Goal: Transaction & Acquisition: Book appointment/travel/reservation

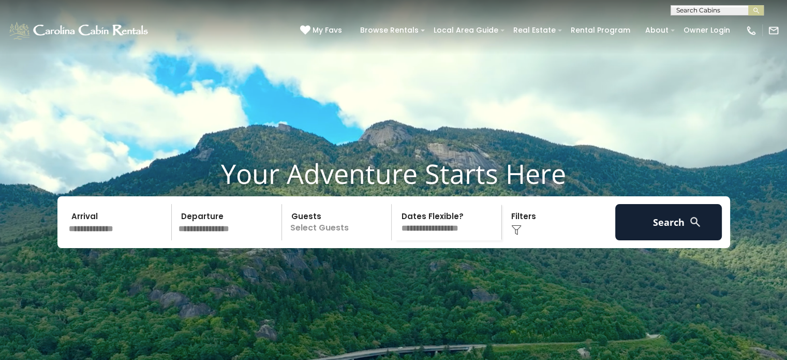
click at [109, 240] on input "text" at bounding box center [118, 222] width 107 height 36
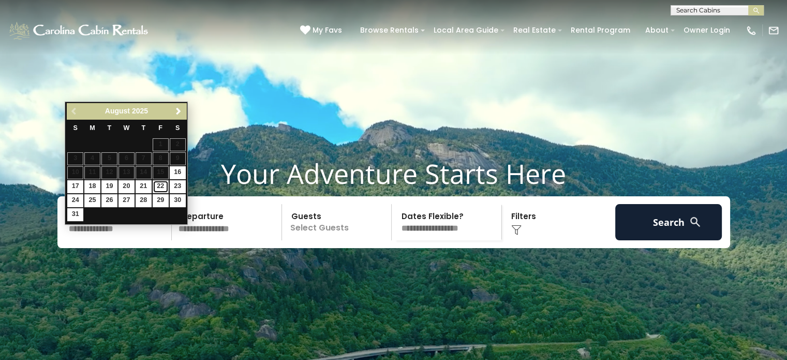
click at [160, 183] on link "22" at bounding box center [161, 186] width 16 height 13
type input "*******"
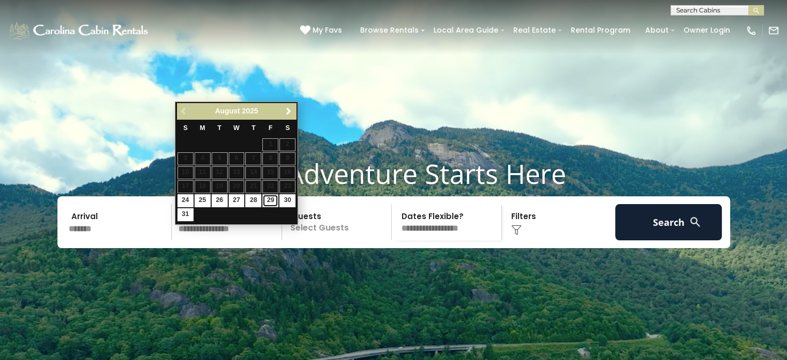
click at [269, 201] on link "29" at bounding box center [270, 200] width 16 height 13
type input "*******"
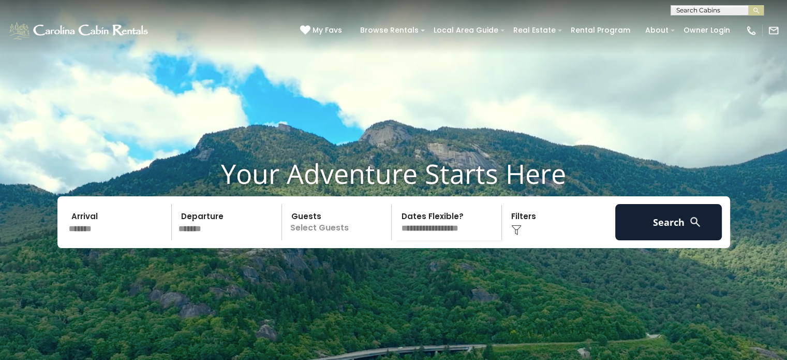
click at [338, 240] on p "Select Guests" at bounding box center [338, 222] width 107 height 36
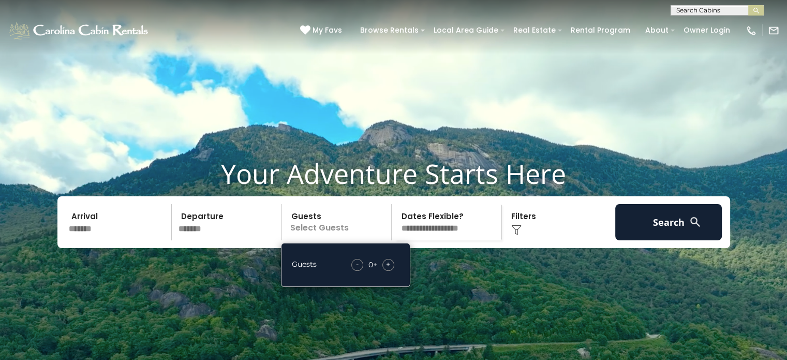
click at [391, 271] on div "+" at bounding box center [388, 265] width 12 height 12
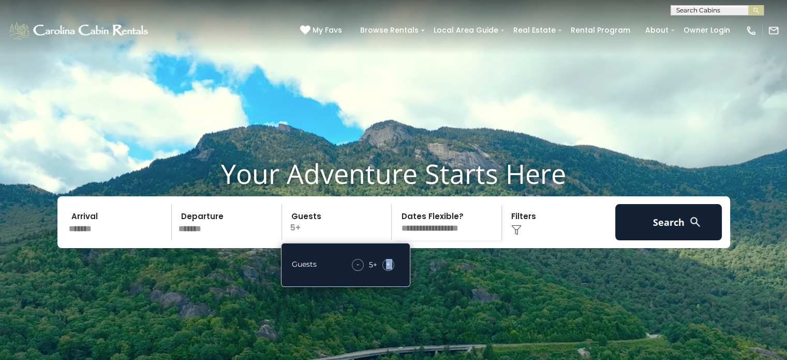
click at [391, 271] on div "+" at bounding box center [388, 265] width 12 height 12
click at [451, 240] on select "**********" at bounding box center [448, 222] width 107 height 36
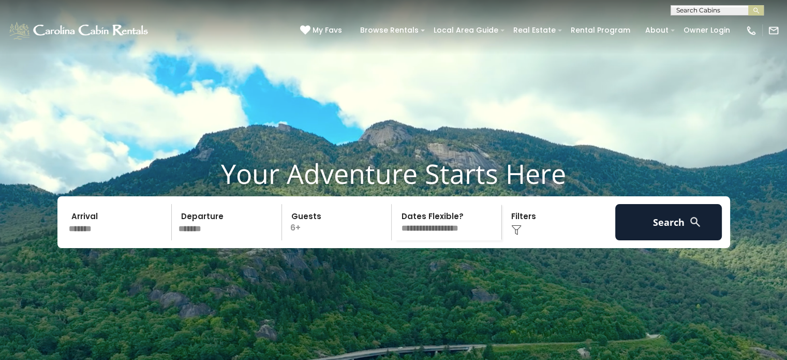
select select "*"
click at [395, 223] on select "**********" at bounding box center [448, 222] width 107 height 36
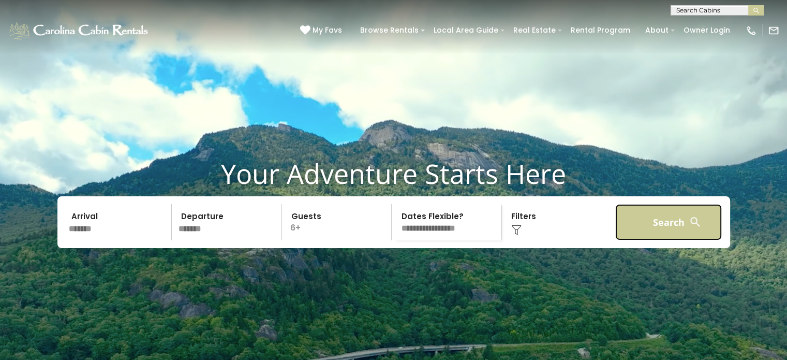
click at [662, 240] on button "Search" at bounding box center [668, 222] width 107 height 36
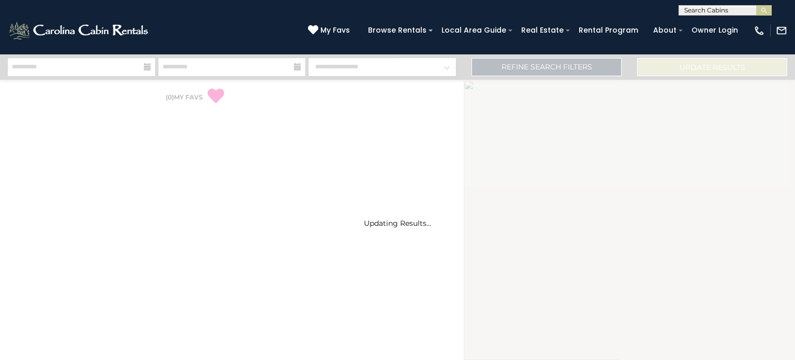
select select "*"
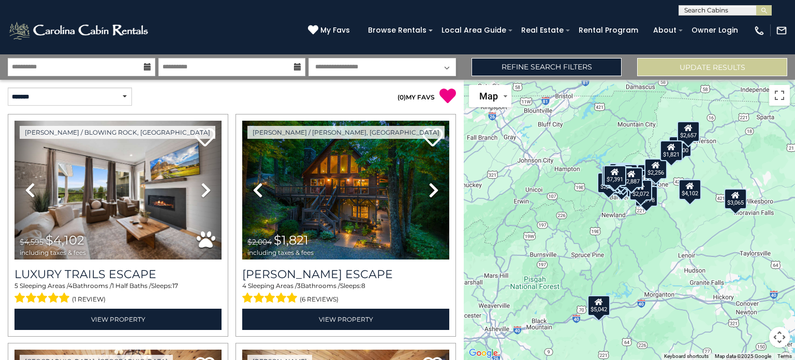
click at [711, 219] on div "$4,102 $1,821 $3,003 $5,042 $2,772 $2,819 $3,549 $1,628 $1,723 $1,500 $1,155 $2…" at bounding box center [629, 220] width 331 height 280
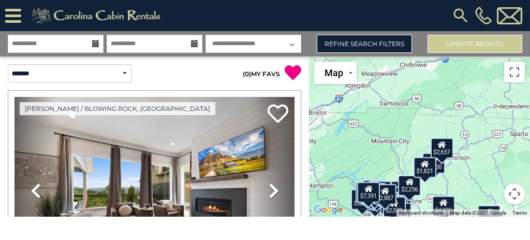
drag, startPoint x: 480, startPoint y: 143, endPoint x: 432, endPoint y: 230, distance: 98.9
click at [439, 216] on html "**********" at bounding box center [265, 108] width 530 height 216
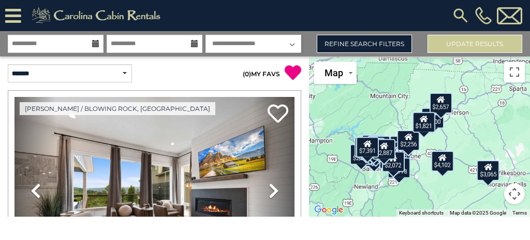
drag, startPoint x: 450, startPoint y: 185, endPoint x: 449, endPoint y: 133, distance: 51.2
click at [449, 133] on div "$4,102 $1,821 $3,003 $5,042 $2,772 $2,819 $3,549 $1,628 $1,723 $1,500 $1,155 $2…" at bounding box center [419, 136] width 221 height 160
click at [514, 75] on button "Toggle fullscreen view" at bounding box center [514, 72] width 21 height 21
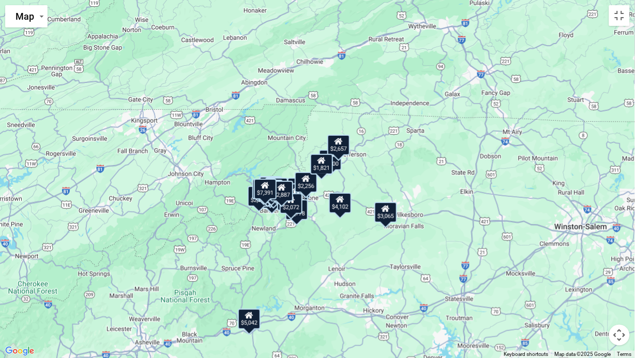
click at [378, 176] on div "$4,102 $1,821 $3,003 $5,042 $2,772 $2,819 $3,549 $1,628 $1,723 $1,500 $1,155 $2…" at bounding box center [317, 179] width 635 height 358
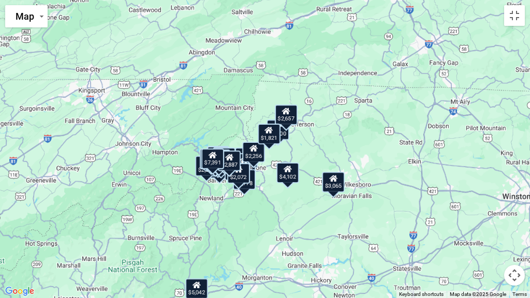
click at [290, 121] on div "$2,657" at bounding box center [286, 115] width 23 height 21
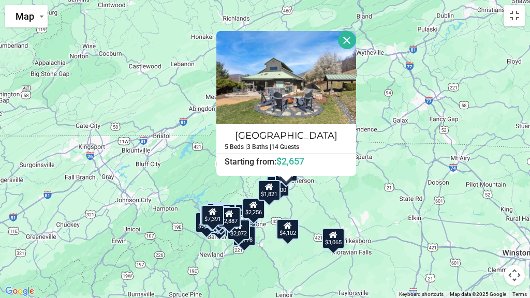
click at [284, 195] on div "$1,500" at bounding box center [277, 186] width 23 height 21
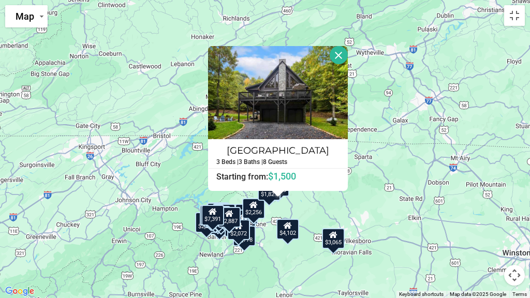
click at [247, 241] on div "$2,778" at bounding box center [244, 236] width 23 height 21
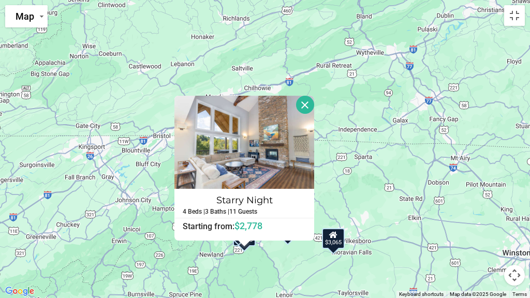
click at [250, 248] on div "$4,102 $1,821 $3,003 $5,042 $2,772 $2,819 $3,549 $1,628 $1,723 $1,500 $1,155 $2…" at bounding box center [265, 149] width 530 height 298
click at [98, 85] on div "$4,102 $1,821 $3,003 $5,042 $2,772 $2,819 $3,549 $1,628 $1,723 $1,500 $1,155 $2…" at bounding box center [265, 149] width 530 height 298
drag, startPoint x: 294, startPoint y: 247, endPoint x: 372, endPoint y: 174, distance: 106.5
click at [297, 246] on div "$4,102 $1,821 $3,003 $5,042 $2,772 $2,819 $3,549 $1,628 $1,723 $1,500 $1,155 $2…" at bounding box center [265, 149] width 530 height 298
click at [514, 276] on button "Map camera controls" at bounding box center [514, 275] width 21 height 21
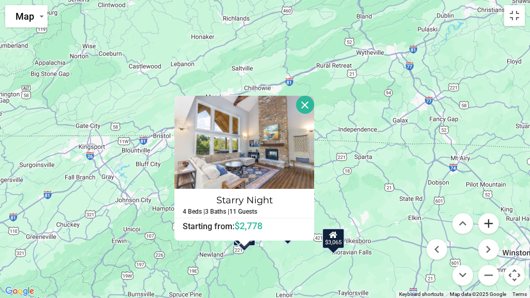
click at [489, 227] on button "Zoom in" at bounding box center [488, 223] width 21 height 21
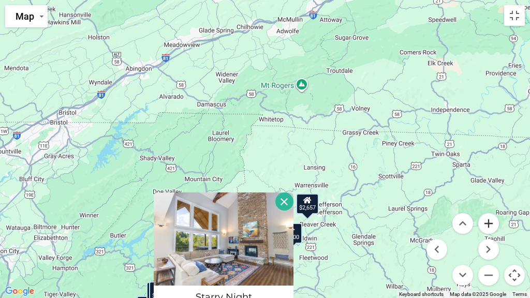
click at [487, 223] on button "Zoom in" at bounding box center [488, 223] width 21 height 21
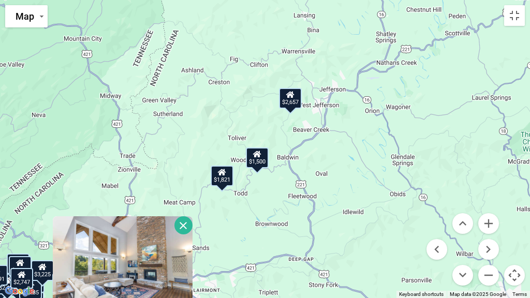
drag, startPoint x: 349, startPoint y: 243, endPoint x: 291, endPoint y: 70, distance: 182.3
click at [291, 70] on div "$4,102 $1,821 $3,003 $5,042 $2,772 $2,819 $3,549 $1,628 $1,723 $1,500 $1,155 $2…" at bounding box center [265, 149] width 530 height 298
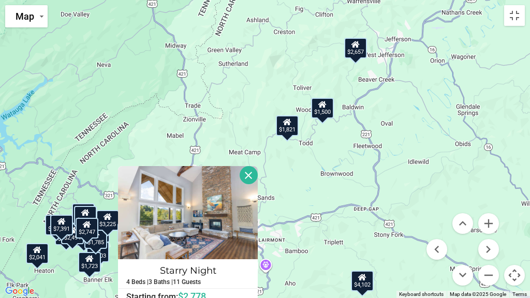
drag, startPoint x: 308, startPoint y: 172, endPoint x: 383, endPoint y: 118, distance: 91.9
click at [383, 118] on div "$4,102 $1,821 $3,003 $5,042 $2,772 $2,819 $3,549 $1,628 $1,723 $1,500 $1,155 $2…" at bounding box center [265, 149] width 530 height 298
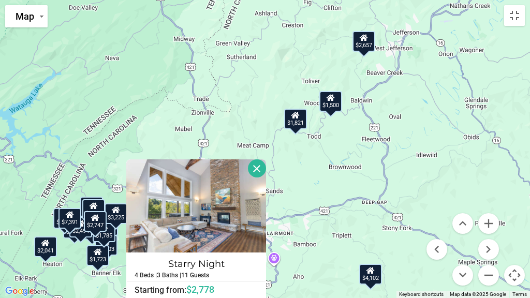
click at [257, 172] on button "Close" at bounding box center [257, 168] width 18 height 18
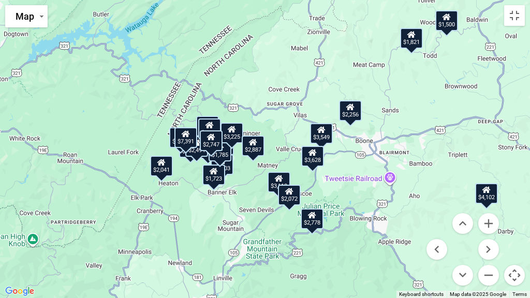
drag, startPoint x: 284, startPoint y: 201, endPoint x: 401, endPoint y: 116, distance: 144.9
click at [401, 116] on div "$4,102 $1,821 $3,003 $5,042 $2,772 $2,819 $3,549 $1,628 $1,723 $1,500 $1,155 $2…" at bounding box center [265, 149] width 530 height 298
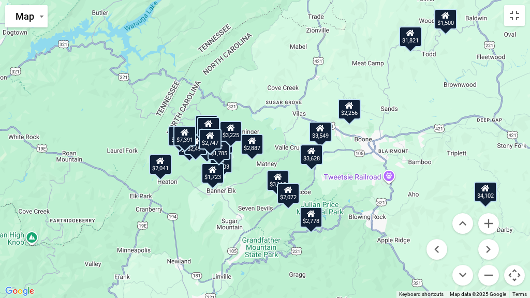
click at [312, 224] on div "$2,778" at bounding box center [311, 217] width 23 height 21
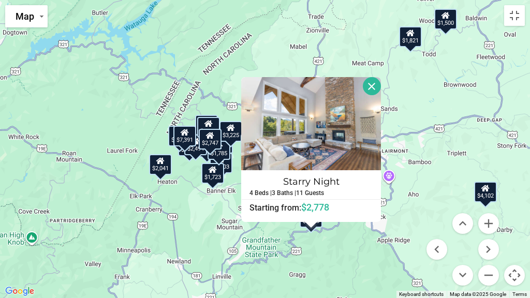
click at [348, 262] on div "$4,102 $1,821 $3,003 $5,042 $2,772 $2,819 $3,549 $1,628 $1,723 $1,500 $1,155 $2…" at bounding box center [265, 149] width 530 height 298
click at [373, 89] on button "Close" at bounding box center [372, 86] width 18 height 18
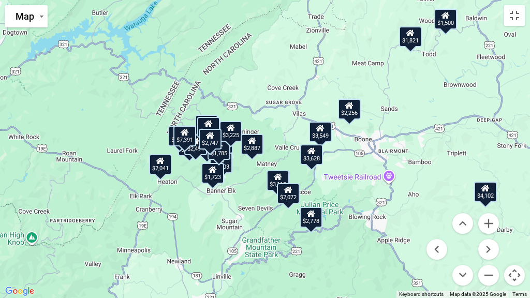
click at [290, 197] on div "$2,072" at bounding box center [288, 193] width 23 height 21
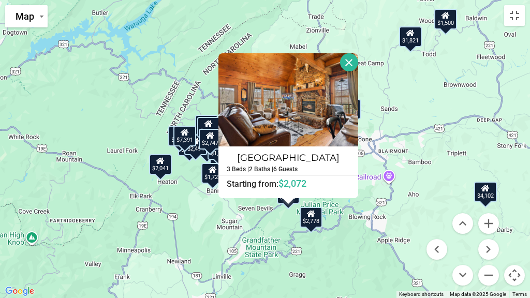
click at [349, 64] on button "Close" at bounding box center [349, 62] width 18 height 18
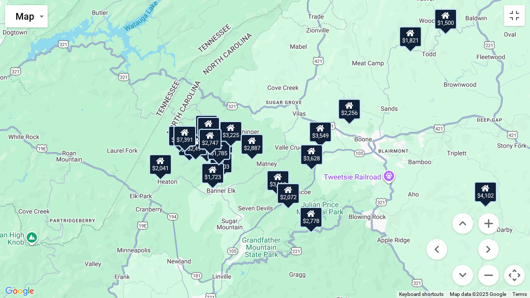
click at [313, 160] on div "$3,628" at bounding box center [311, 154] width 23 height 21
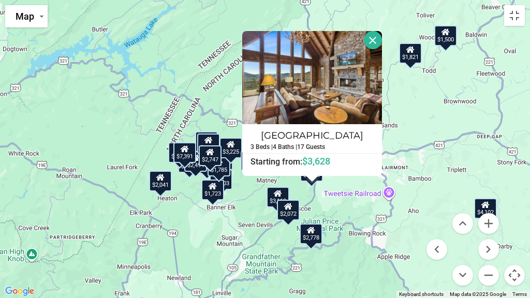
click at [369, 45] on button "Close" at bounding box center [373, 40] width 18 height 18
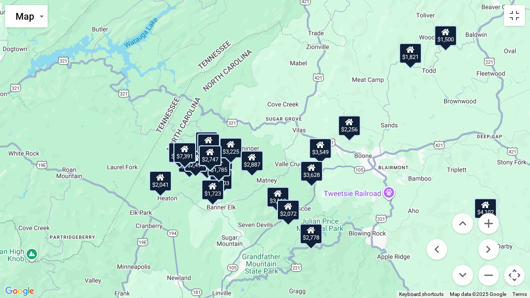
click at [317, 176] on div "$3,628" at bounding box center [311, 171] width 23 height 21
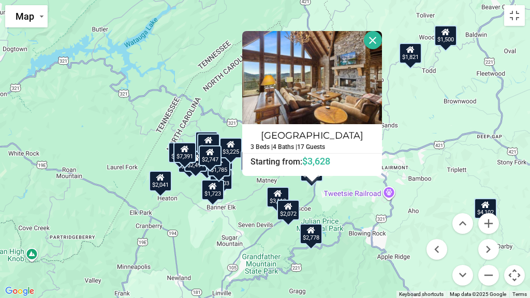
click at [339, 201] on div "$4,102 $1,821 $3,003 $5,042 $2,772 $2,819 $3,549 $1,628 $1,723 $1,500 $1,155 $2…" at bounding box center [265, 149] width 530 height 298
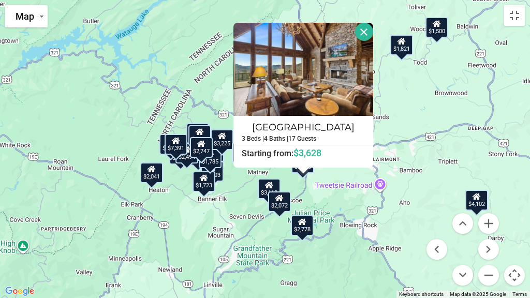
drag, startPoint x: 356, startPoint y: 211, endPoint x: 336, endPoint y: 157, distance: 57.0
click at [345, 198] on div "$4,102 $1,821 $3,003 $5,042 $2,772 $2,819 $3,549 $1,628 $1,723 $1,500 $1,155 $2…" at bounding box center [265, 149] width 530 height 298
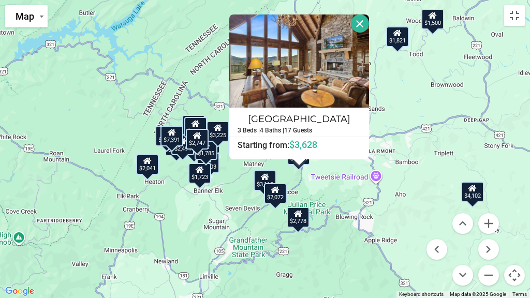
click at [359, 20] on button "Close" at bounding box center [360, 23] width 18 height 18
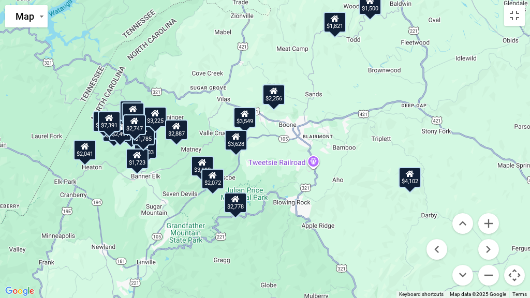
drag, startPoint x: 411, startPoint y: 168, endPoint x: 348, endPoint y: 153, distance: 64.8
click at [348, 153] on div "$4,102 $1,821 $3,003 $5,042 $2,772 $2,819 $3,549 $1,628 $1,723 $1,500 $1,155 $2…" at bounding box center [265, 149] width 530 height 298
click at [411, 183] on div "$4,102" at bounding box center [409, 177] width 23 height 21
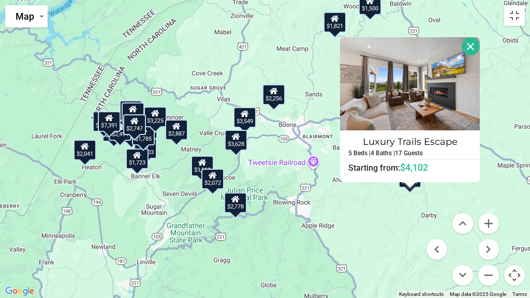
click at [378, 209] on div "$4,102 $1,821 $3,003 $5,042 $2,772 $2,819 $3,549 $1,628 $1,723 $1,500 $1,155 $2…" at bounding box center [265, 149] width 530 height 298
click at [239, 209] on div "$2,778" at bounding box center [235, 202] width 23 height 21
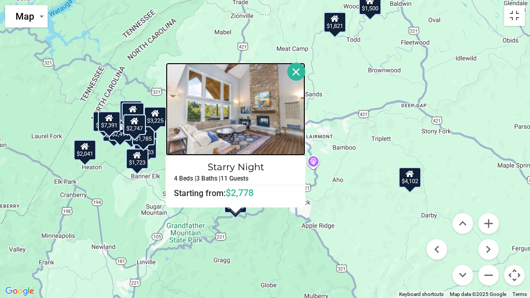
click at [244, 120] on img at bounding box center [236, 109] width 140 height 93
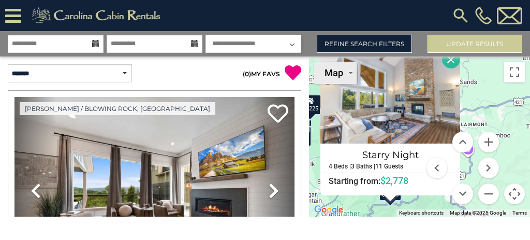
click at [349, 73] on img "Change map style" at bounding box center [351, 73] width 4 height 2
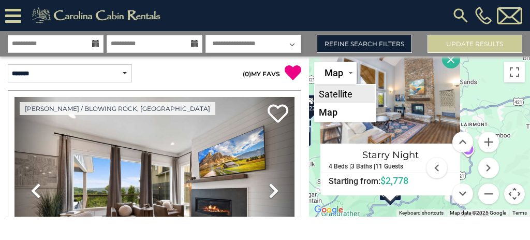
click at [345, 93] on li "Satellite" at bounding box center [345, 94] width 60 height 18
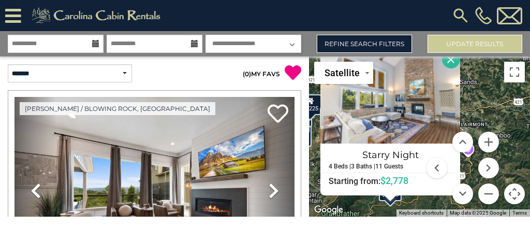
click at [453, 63] on button "Close" at bounding box center [451, 59] width 18 height 18
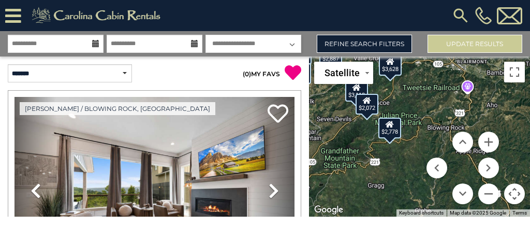
drag, startPoint x: 412, startPoint y: 161, endPoint x: 412, endPoint y: 95, distance: 65.7
click at [411, 97] on div "$4,102 $1,821 $3,003 $5,042 $2,772 $2,819 $3,549 $1,628 $1,723 $1,500 $1,155 $2…" at bounding box center [419, 136] width 221 height 160
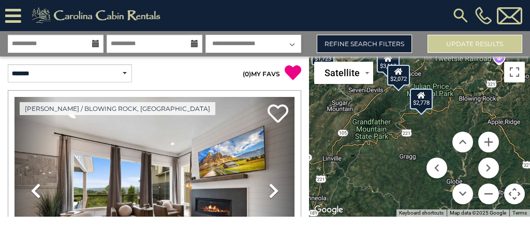
drag, startPoint x: 404, startPoint y: 160, endPoint x: 426, endPoint y: 133, distance: 34.9
click at [426, 133] on div "$4,102 $1,821 $3,003 $5,042 $2,772 $2,819 $3,549 $1,628 $1,723 $1,500 $1,155 $2…" at bounding box center [419, 136] width 221 height 160
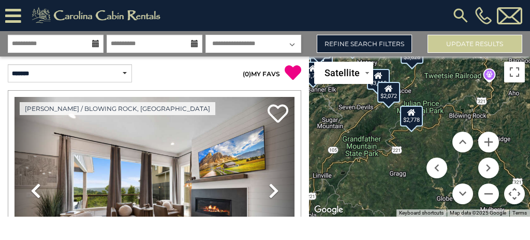
drag, startPoint x: 438, startPoint y: 123, endPoint x: 420, endPoint y: 138, distance: 23.1
click at [420, 138] on div "$4,102 $1,821 $3,003 $5,042 $2,772 $2,819 $3,549 $1,628 $1,723 $1,500 $1,155 $2…" at bounding box center [419, 136] width 221 height 160
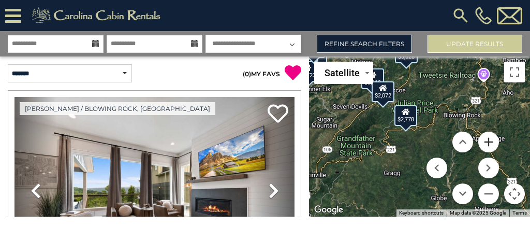
click at [487, 142] on button "Zoom in" at bounding box center [488, 141] width 21 height 21
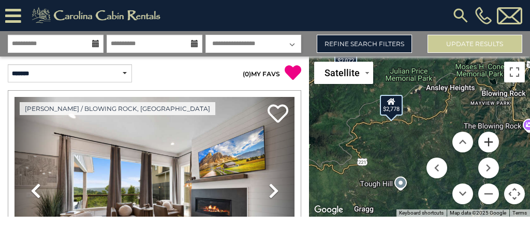
click at [487, 142] on button "Zoom in" at bounding box center [488, 141] width 21 height 21
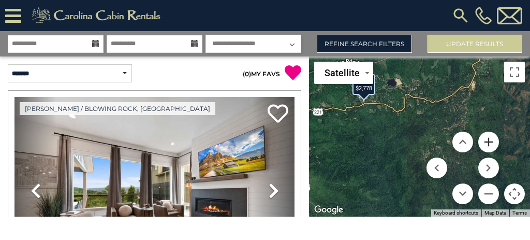
click at [488, 139] on button "Zoom in" at bounding box center [488, 141] width 21 height 21
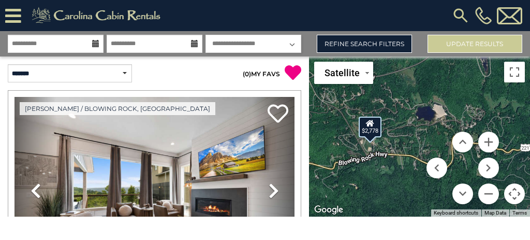
drag, startPoint x: 391, startPoint y: 120, endPoint x: 450, endPoint y: 207, distance: 105.9
click at [452, 209] on div "$4,102 $1,821 $3,003 $5,042 $2,772 $2,819 $3,549 $1,628 $1,723 $1,500 $1,155 $2…" at bounding box center [419, 136] width 221 height 160
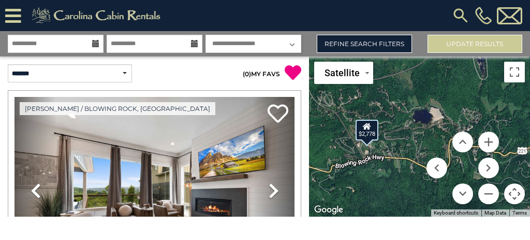
click at [406, 145] on div "$4,102 $1,821 $3,003 $5,042 $2,772 $2,819 $3,549 $1,628 $1,723 $1,500 $1,155 $2…" at bounding box center [419, 136] width 221 height 160
click at [487, 144] on button "Zoom in" at bounding box center [488, 141] width 21 height 21
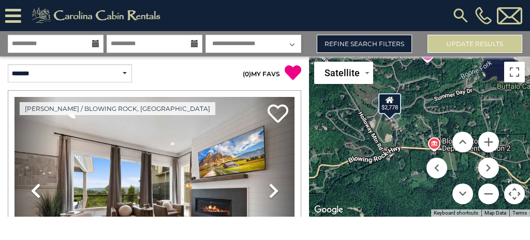
drag, startPoint x: 367, startPoint y: 159, endPoint x: 443, endPoint y: 129, distance: 81.5
click at [443, 129] on div "$4,102 $1,821 $3,003 $5,042 $2,772 $2,819 $3,549 $1,628 $1,723 $1,500 $1,155 $2…" at bounding box center [419, 136] width 221 height 160
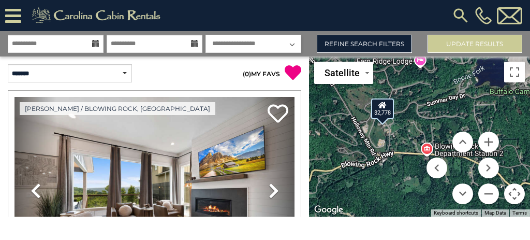
drag, startPoint x: 408, startPoint y: 134, endPoint x: 399, endPoint y: 138, distance: 10.2
click at [398, 138] on div "$4,102 $1,821 $3,003 $5,042 $2,772 $2,819 $3,549 $1,628 $1,723 $1,500 $1,155 $2…" at bounding box center [419, 136] width 221 height 160
click at [487, 141] on button "Zoom in" at bounding box center [488, 141] width 21 height 21
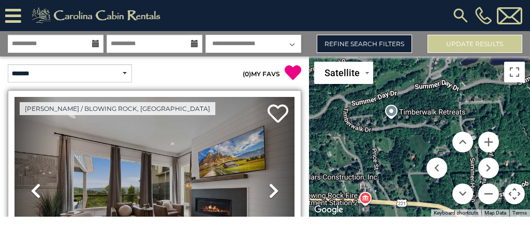
drag, startPoint x: 353, startPoint y: 138, endPoint x: 286, endPoint y: 169, distance: 74.1
click at [286, 169] on div "**********" at bounding box center [265, 123] width 530 height 185
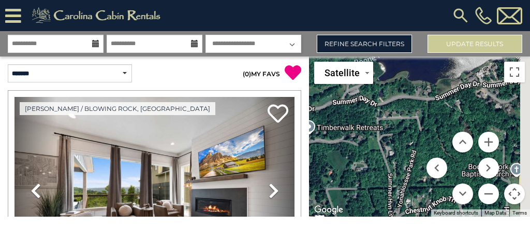
drag, startPoint x: 412, startPoint y: 132, endPoint x: 329, endPoint y: 147, distance: 85.2
click at [326, 148] on div "$4,102 $1,821 $3,003 $5,042 $2,772 $2,819 $3,549 $1,628 $1,723 $1,500 $1,155 $2…" at bounding box center [419, 136] width 221 height 160
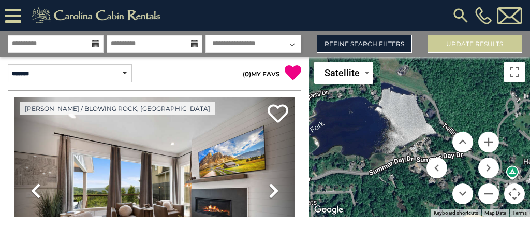
drag, startPoint x: 410, startPoint y: 132, endPoint x: 383, endPoint y: 179, distance: 54.0
click at [349, 203] on div "$4,102 $1,821 $3,003 $5,042 $2,772 $2,819 $3,549 $1,628 $1,723 $1,500 $1,155 $2…" at bounding box center [419, 136] width 221 height 160
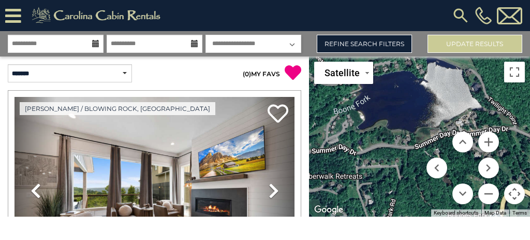
drag, startPoint x: 410, startPoint y: 156, endPoint x: 457, endPoint y: 129, distance: 54.7
click at [457, 129] on div "$4,102 $1,821 $3,003 $5,042 $2,772 $2,819 $3,549 $1,628 $1,723 $1,500 $1,155 $2…" at bounding box center [419, 136] width 221 height 160
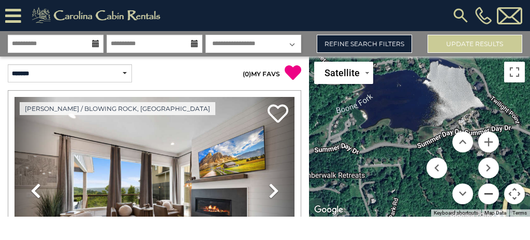
click at [488, 194] on button "Zoom out" at bounding box center [488, 193] width 21 height 21
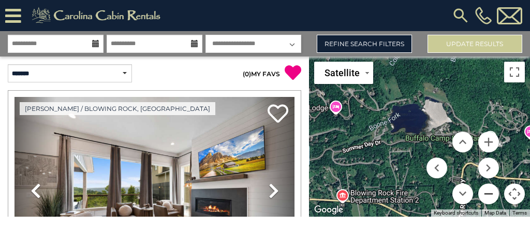
click at [488, 194] on button "Zoom out" at bounding box center [488, 193] width 21 height 21
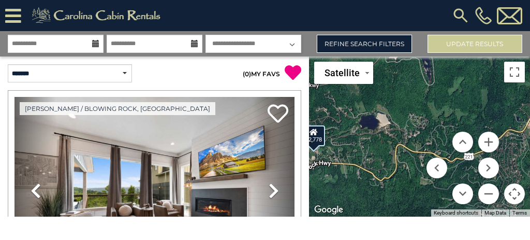
drag, startPoint x: 411, startPoint y: 145, endPoint x: 368, endPoint y: 141, distance: 43.1
click at [368, 141] on div "$4,102 $1,821 $3,003 $5,042 $2,772 $2,819 $3,549 $1,628 $1,723 $1,500 $1,155 $2…" at bounding box center [419, 136] width 221 height 160
click at [485, 140] on button "Zoom in" at bounding box center [488, 141] width 21 height 21
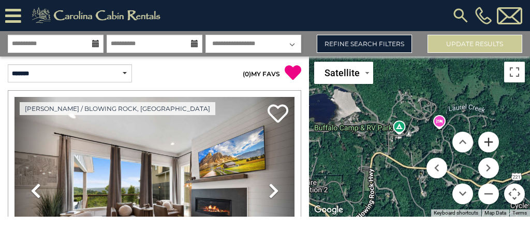
click at [485, 140] on button "Zoom in" at bounding box center [488, 141] width 21 height 21
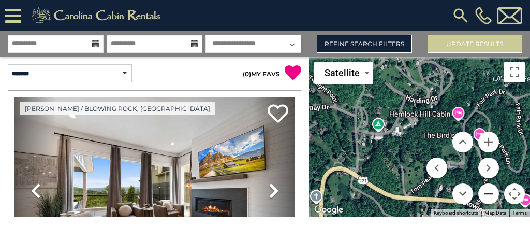
click at [489, 195] on button "Zoom out" at bounding box center [488, 193] width 21 height 21
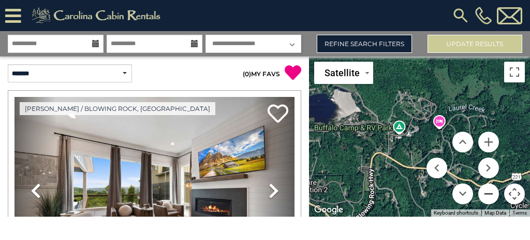
click at [489, 195] on button "Zoom out" at bounding box center [488, 193] width 21 height 21
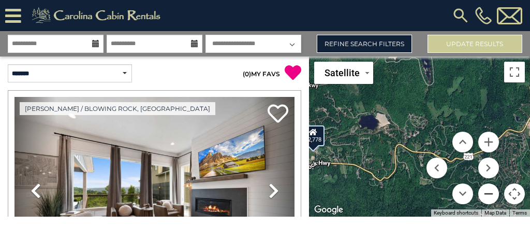
click at [489, 195] on button "Zoom out" at bounding box center [488, 193] width 21 height 21
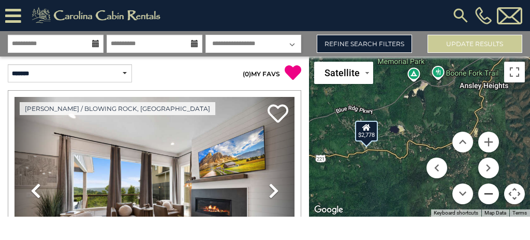
click at [489, 195] on button "Zoom out" at bounding box center [488, 193] width 21 height 21
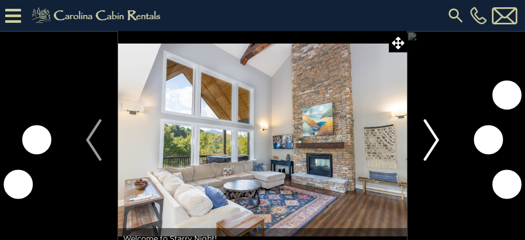
click at [437, 140] on img "Next" at bounding box center [431, 139] width 16 height 41
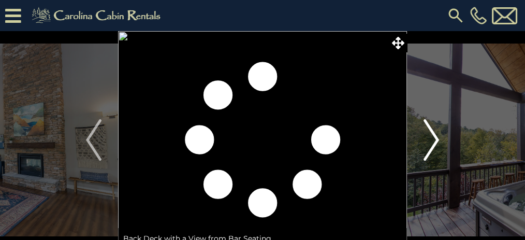
click at [437, 140] on img "Next" at bounding box center [431, 139] width 16 height 41
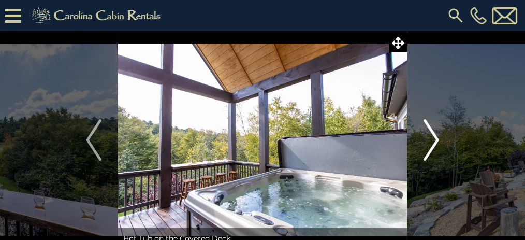
click at [437, 140] on img "Next" at bounding box center [431, 139] width 16 height 41
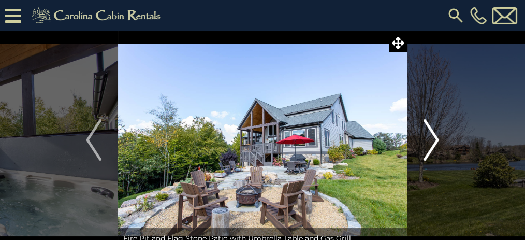
click at [437, 140] on img "Next" at bounding box center [431, 139] width 16 height 41
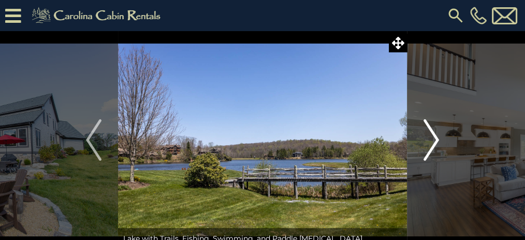
click at [437, 140] on img "Next" at bounding box center [431, 139] width 16 height 41
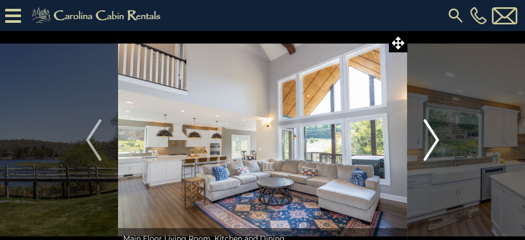
click at [437, 140] on img "Next" at bounding box center [431, 139] width 16 height 41
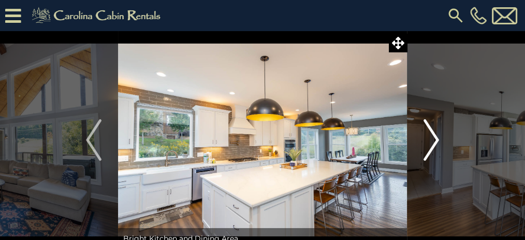
click at [437, 140] on img "Next" at bounding box center [431, 139] width 16 height 41
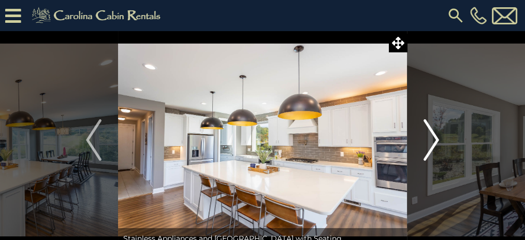
click at [437, 140] on img "Next" at bounding box center [431, 139] width 16 height 41
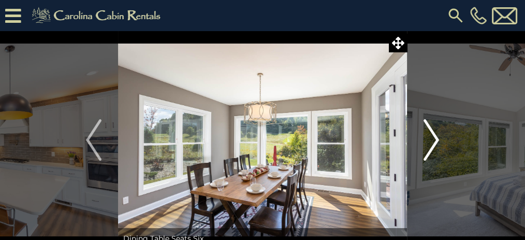
click at [437, 140] on img "Next" at bounding box center [431, 139] width 16 height 41
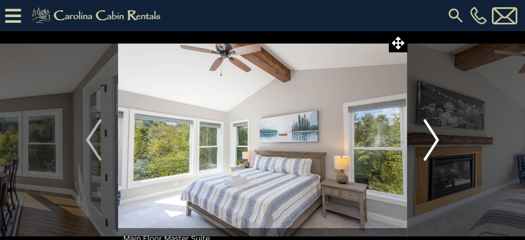
click at [437, 140] on img "Next" at bounding box center [431, 139] width 16 height 41
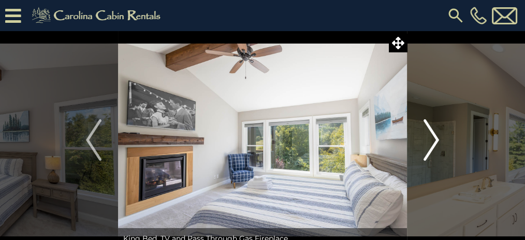
click at [437, 140] on img "Next" at bounding box center [431, 139] width 16 height 41
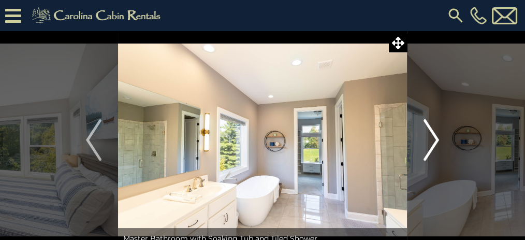
click at [437, 140] on img "Next" at bounding box center [431, 139] width 16 height 41
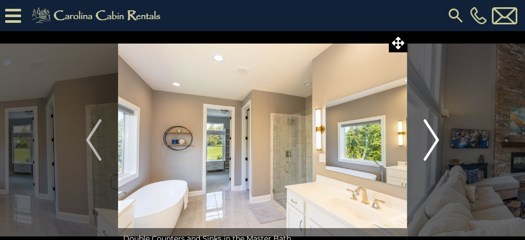
click at [437, 140] on img "Next" at bounding box center [431, 139] width 16 height 41
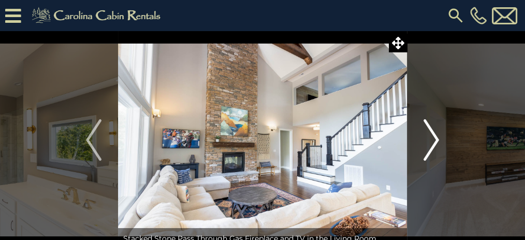
click at [437, 140] on img "Next" at bounding box center [431, 139] width 16 height 41
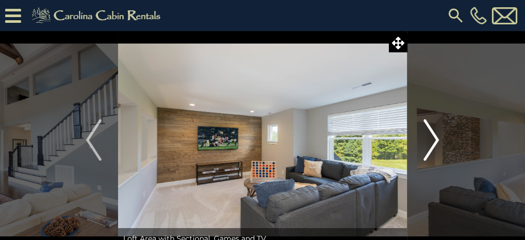
click at [437, 140] on img "Next" at bounding box center [431, 139] width 16 height 41
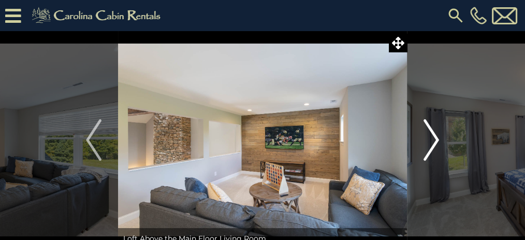
click at [437, 140] on img "Next" at bounding box center [431, 139] width 16 height 41
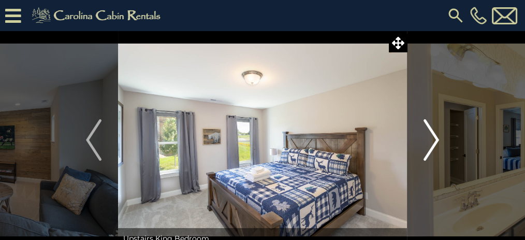
click at [437, 140] on img "Next" at bounding box center [431, 139] width 16 height 41
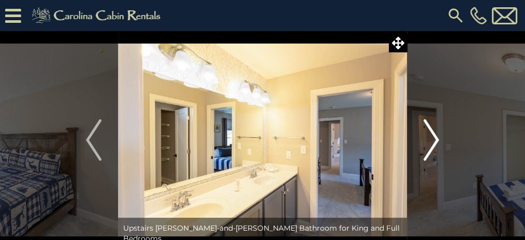
click at [437, 140] on img "Next" at bounding box center [431, 139] width 16 height 41
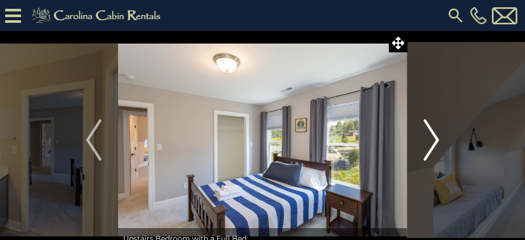
click at [437, 140] on img "Next" at bounding box center [431, 139] width 16 height 41
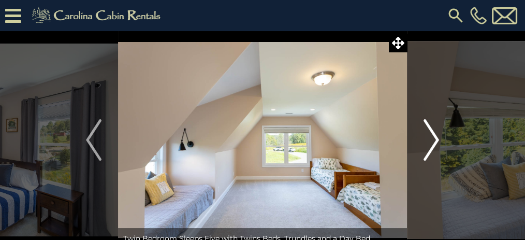
click at [437, 140] on img "Next" at bounding box center [431, 139] width 16 height 41
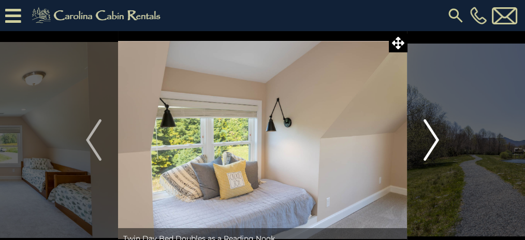
click at [437, 140] on img "Next" at bounding box center [431, 139] width 16 height 41
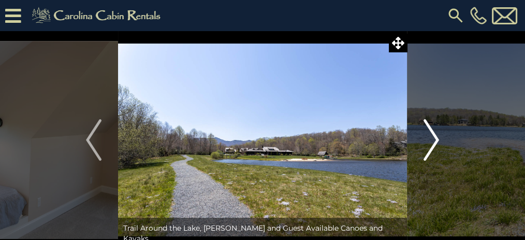
click at [437, 140] on img "Next" at bounding box center [431, 139] width 16 height 41
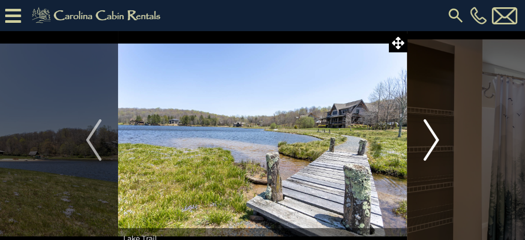
click at [437, 140] on img "Next" at bounding box center [431, 139] width 16 height 41
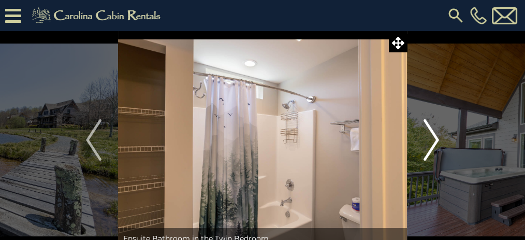
click at [437, 140] on img "Next" at bounding box center [431, 139] width 16 height 41
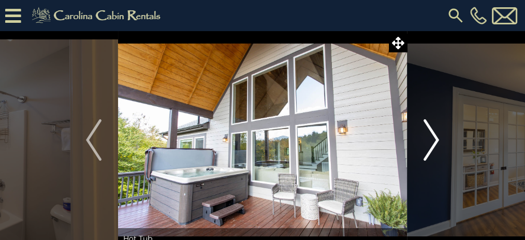
click at [437, 140] on img "Next" at bounding box center [431, 139] width 16 height 41
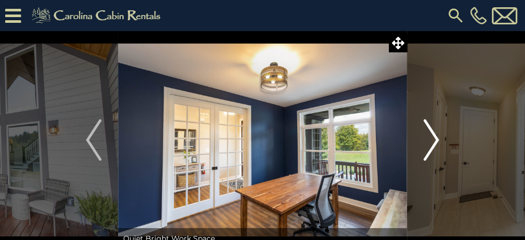
click at [437, 140] on img "Next" at bounding box center [431, 139] width 16 height 41
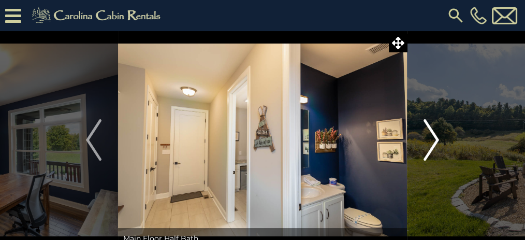
click at [437, 140] on img "Next" at bounding box center [431, 139] width 16 height 41
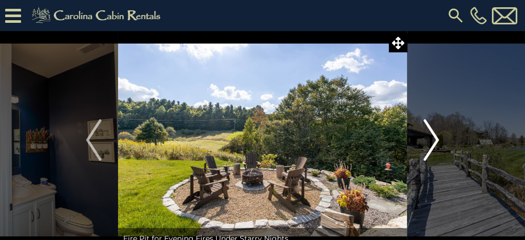
click at [437, 140] on img "Next" at bounding box center [431, 139] width 16 height 41
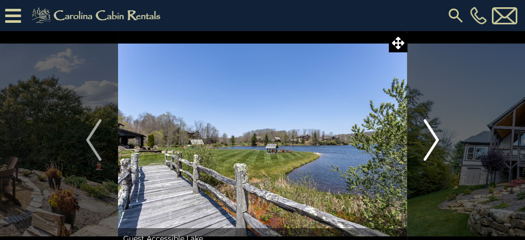
click at [437, 140] on img "Next" at bounding box center [431, 139] width 16 height 41
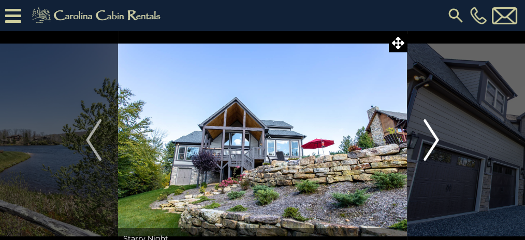
click at [437, 140] on img "Next" at bounding box center [431, 139] width 16 height 41
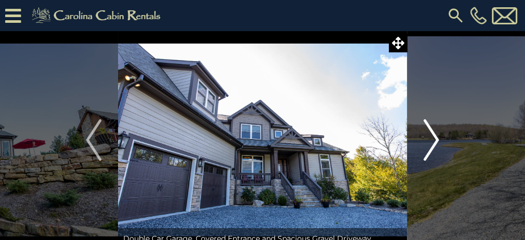
click at [437, 140] on img "Next" at bounding box center [431, 139] width 16 height 41
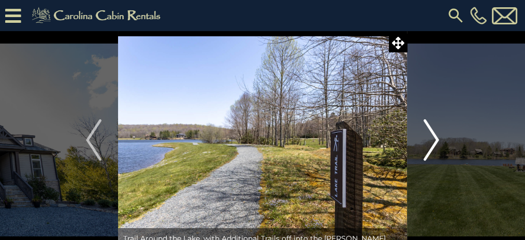
click at [437, 140] on img "Next" at bounding box center [431, 139] width 16 height 41
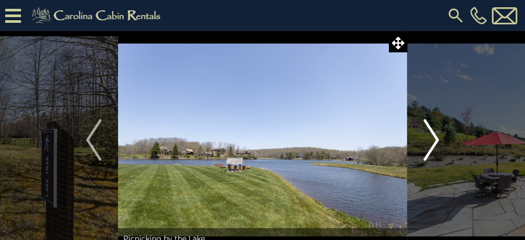
click at [437, 140] on img "Next" at bounding box center [431, 139] width 16 height 41
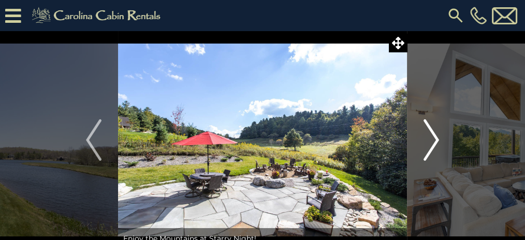
click at [437, 140] on img "Next" at bounding box center [431, 139] width 16 height 41
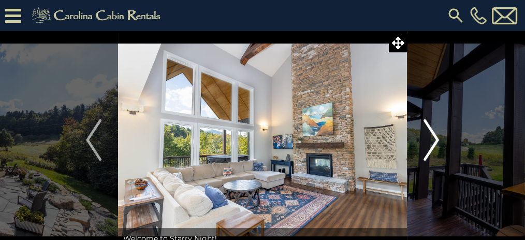
click at [437, 140] on img "Next" at bounding box center [431, 139] width 16 height 41
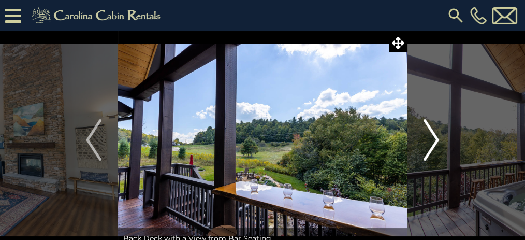
click at [437, 140] on img "Next" at bounding box center [431, 139] width 16 height 41
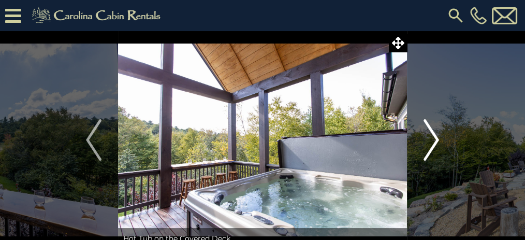
click at [437, 140] on img "Next" at bounding box center [431, 139] width 16 height 41
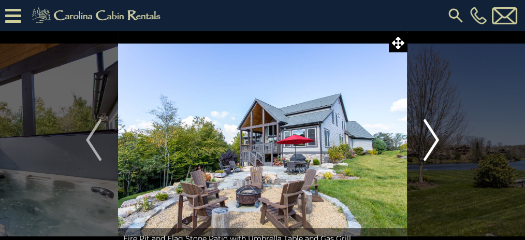
click at [437, 140] on img "Next" at bounding box center [431, 139] width 16 height 41
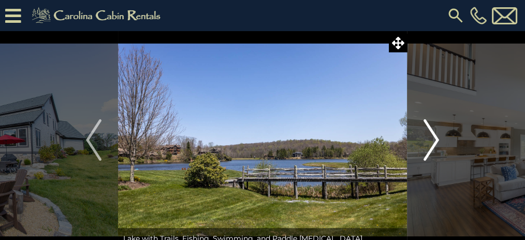
click at [437, 140] on img "Next" at bounding box center [431, 139] width 16 height 41
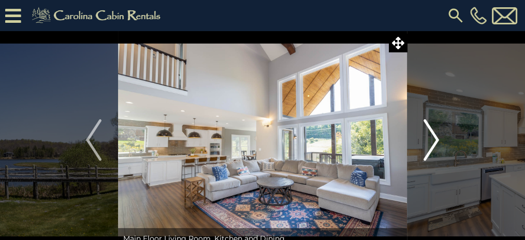
click at [437, 140] on img "Next" at bounding box center [431, 139] width 16 height 41
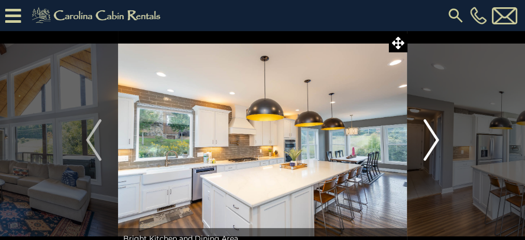
click at [437, 140] on img "Next" at bounding box center [431, 139] width 16 height 41
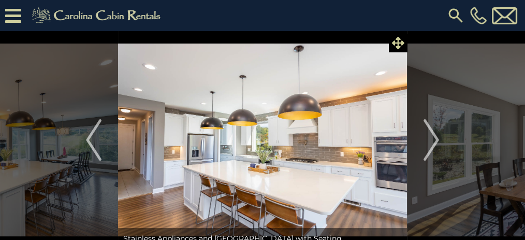
click at [394, 46] on icon at bounding box center [398, 43] width 12 height 12
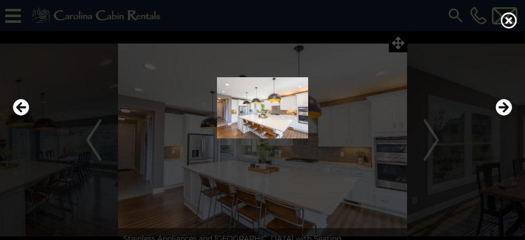
click at [512, 109] on img at bounding box center [262, 107] width 504 height 61
click at [507, 108] on icon "Next" at bounding box center [503, 107] width 17 height 17
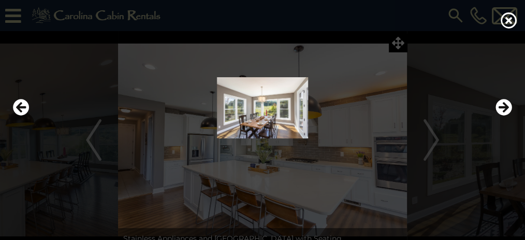
drag, startPoint x: 11, startPoint y: 18, endPoint x: 44, endPoint y: 19, distance: 33.1
click at [14, 19] on div at bounding box center [262, 120] width 525 height 240
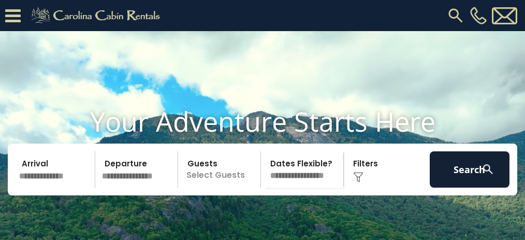
select select "*"
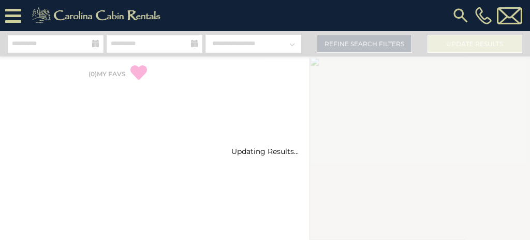
select select "*"
